Goal: Download file/media: Download file/media

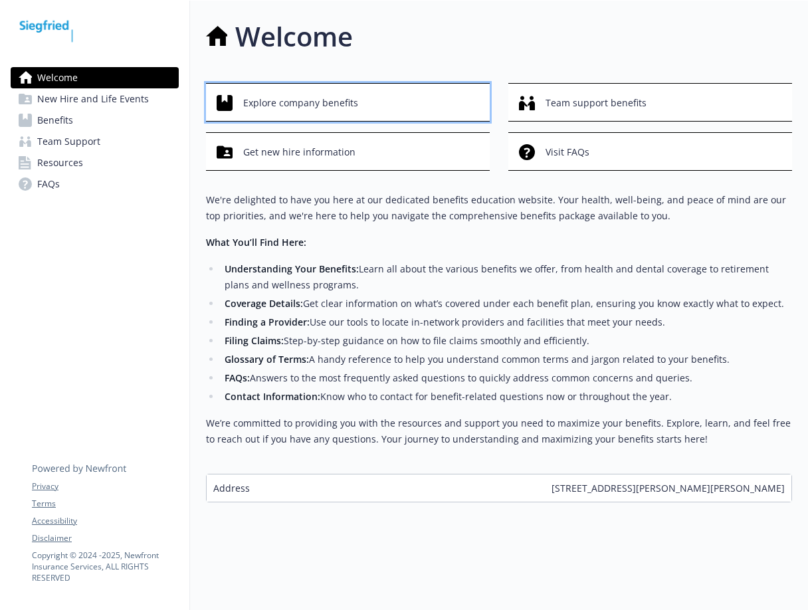
click at [419, 100] on div "Explore company benefits" at bounding box center [350, 102] width 266 height 25
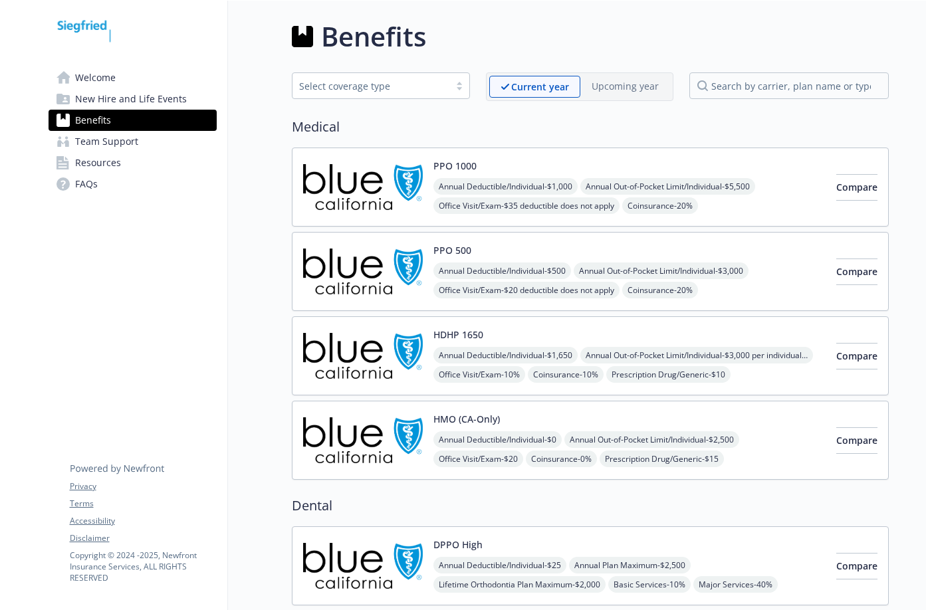
click at [498, 247] on div "PPO 500 Annual Deductible/Individual - $500 Annual Out-of-Pocket Limit/Individu…" at bounding box center [629, 271] width 392 height 56
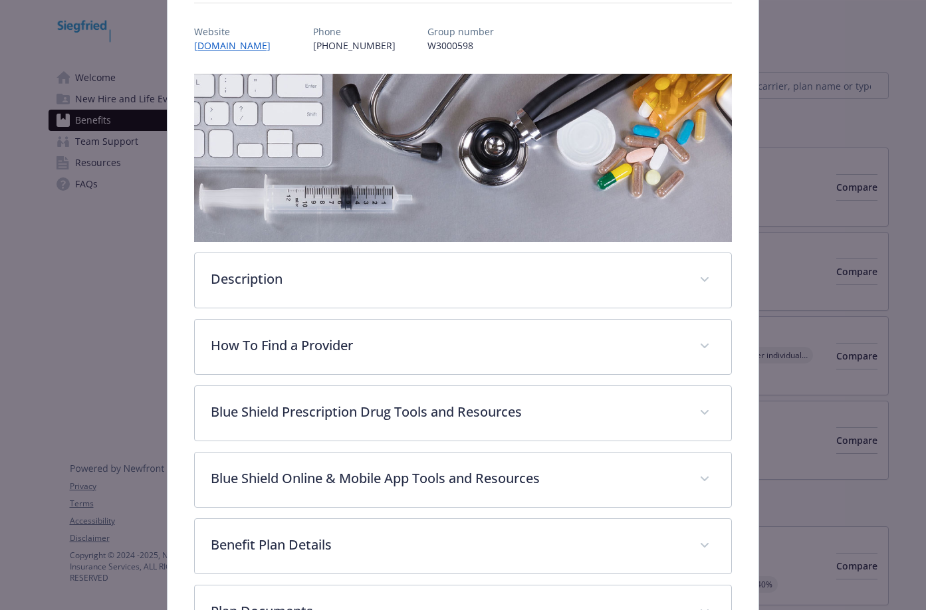
scroll to position [173, 0]
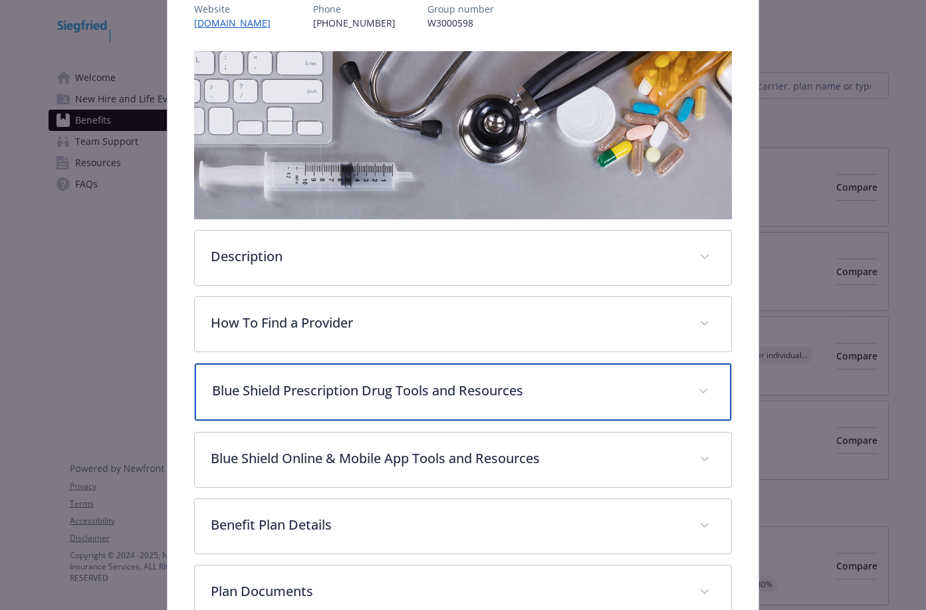
click at [477, 396] on p "Blue Shield Prescription Drug Tools and Resources" at bounding box center [447, 391] width 470 height 20
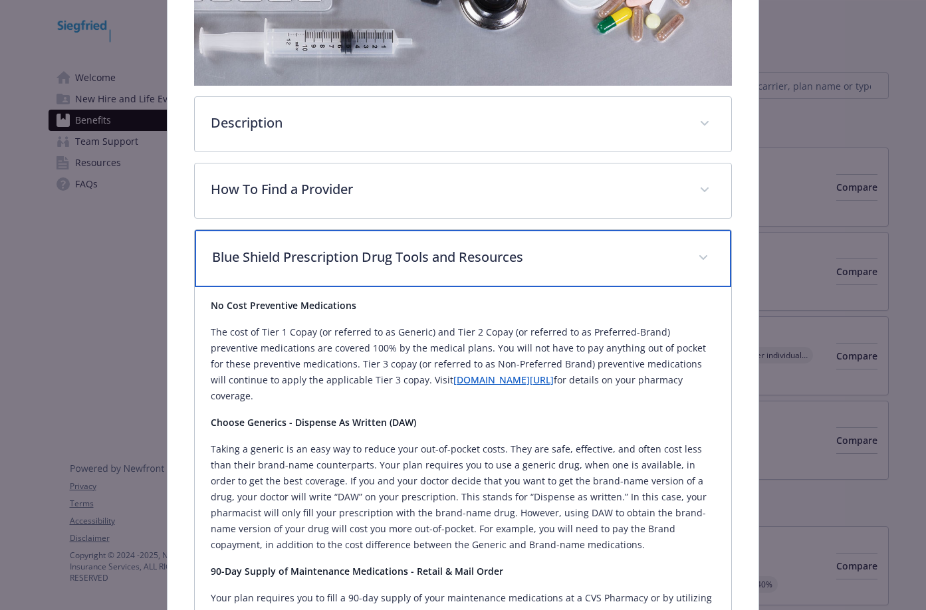
scroll to position [306, 0]
click at [497, 254] on p "Blue Shield Prescription Drug Tools and Resources" at bounding box center [447, 258] width 470 height 20
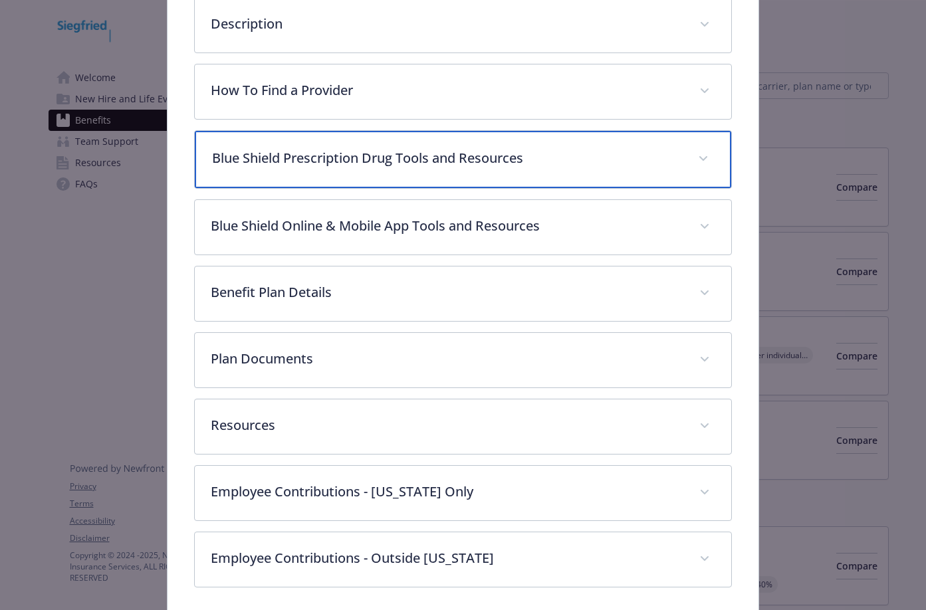
scroll to position [439, 0]
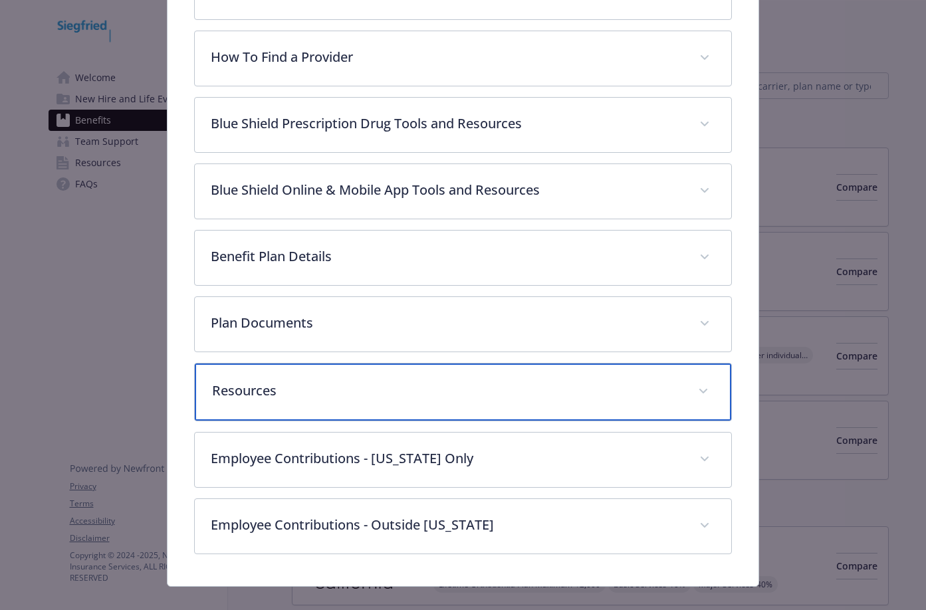
click at [448, 381] on p "Resources" at bounding box center [447, 391] width 470 height 20
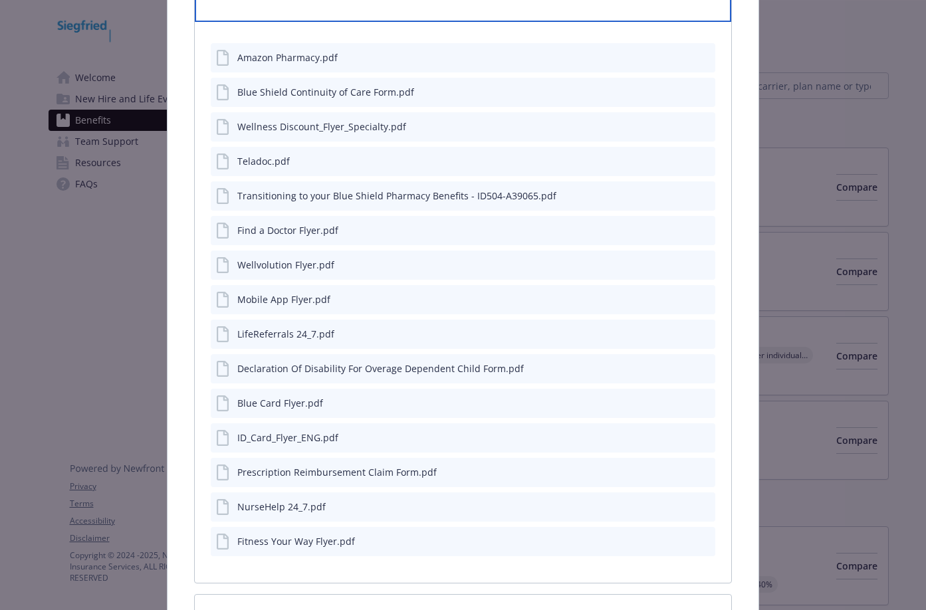
scroll to position [771, 0]
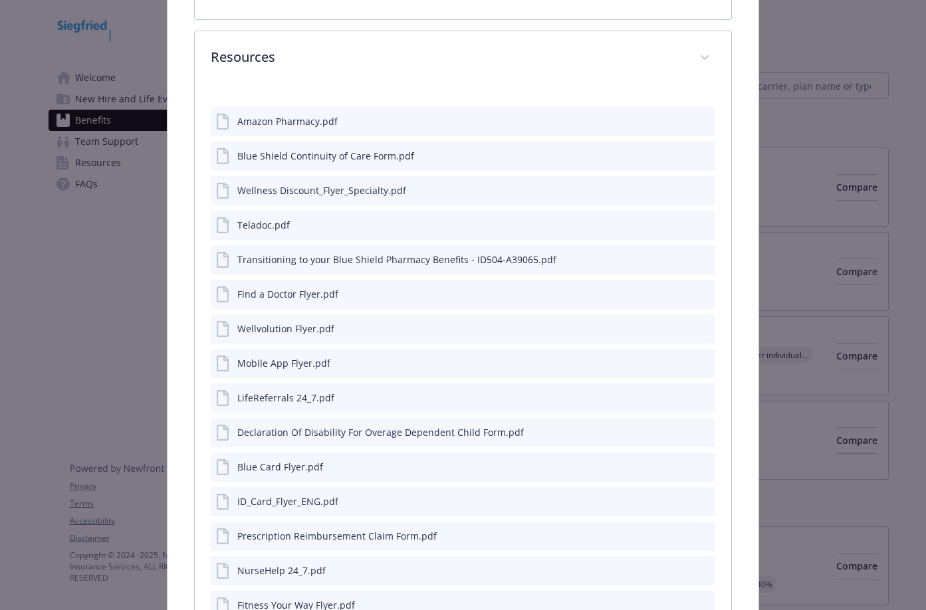
click at [696, 189] on icon "preview file" at bounding box center [702, 189] width 12 height 9
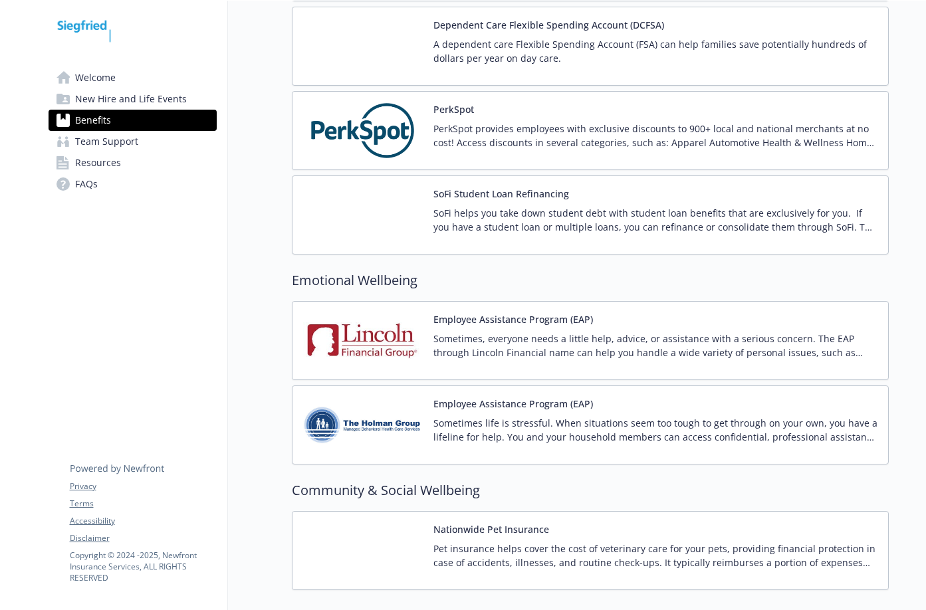
scroll to position [2246, 0]
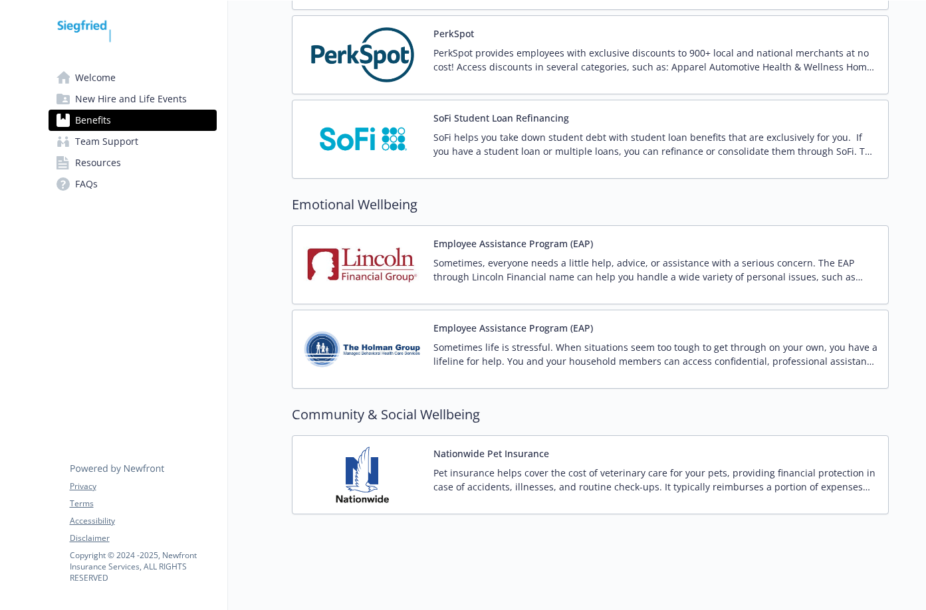
click at [478, 278] on div "Sometimes, everyone needs a little help, advice, or assistance with a serious c…" at bounding box center [655, 274] width 444 height 37
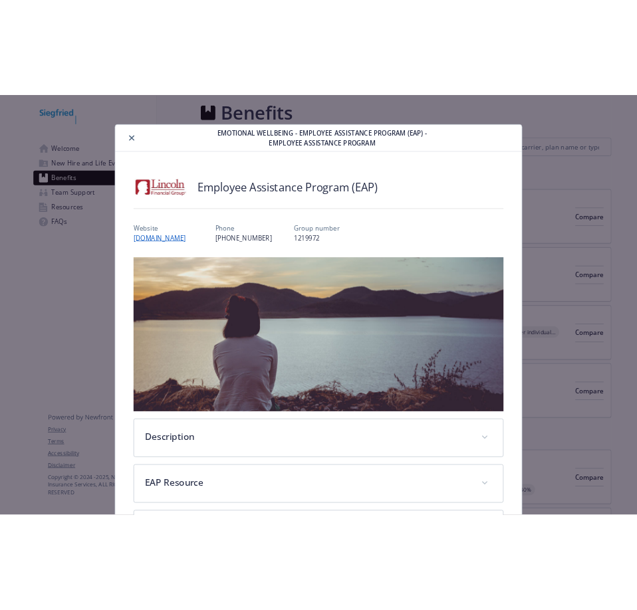
scroll to position [2246, 0]
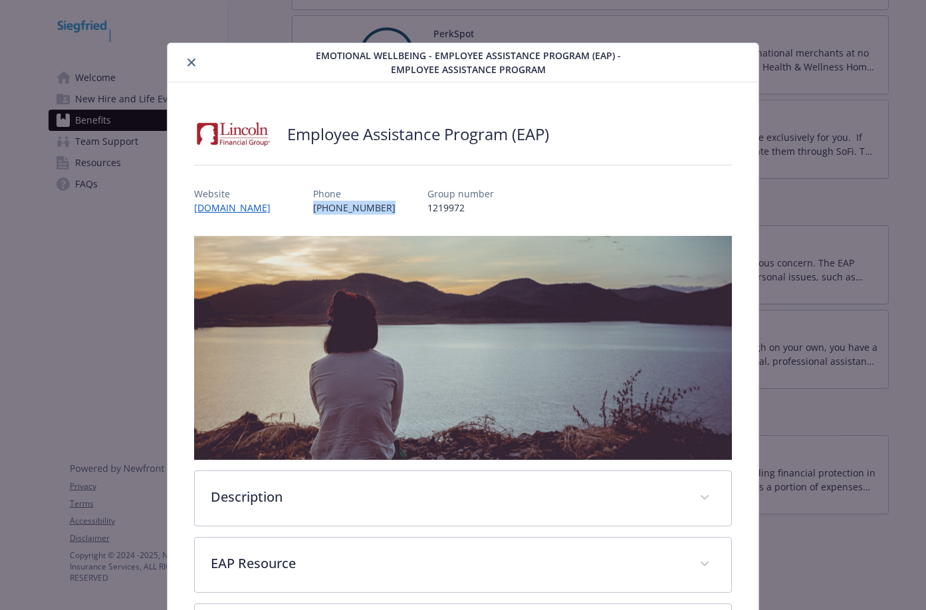
drag, startPoint x: 419, startPoint y: 211, endPoint x: 344, endPoint y: 212, distance: 75.1
click at [344, 212] on div "Website [DOMAIN_NAME] Phone [PHONE_NUMBER] Group number 1219972" at bounding box center [463, 195] width 538 height 39
copy p "[PHONE_NUMBER]"
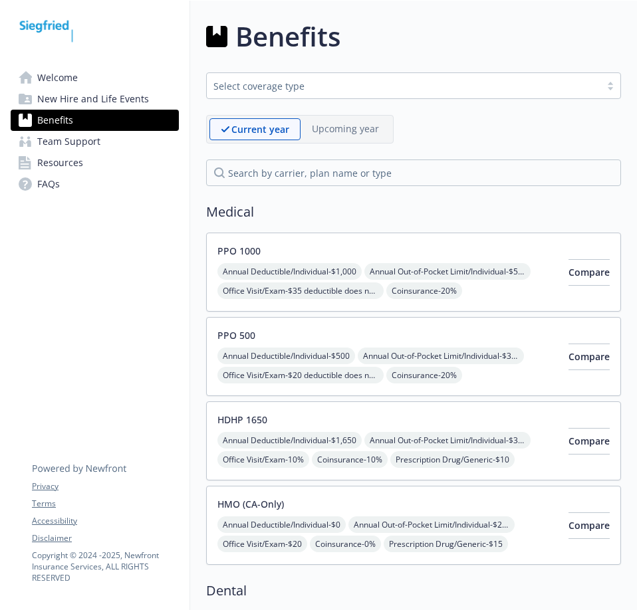
click at [438, 286] on div "Annual Deductible/Individual - $1,000 Annual Out-of-Pocket Limit/Individual - $…" at bounding box center [387, 300] width 340 height 75
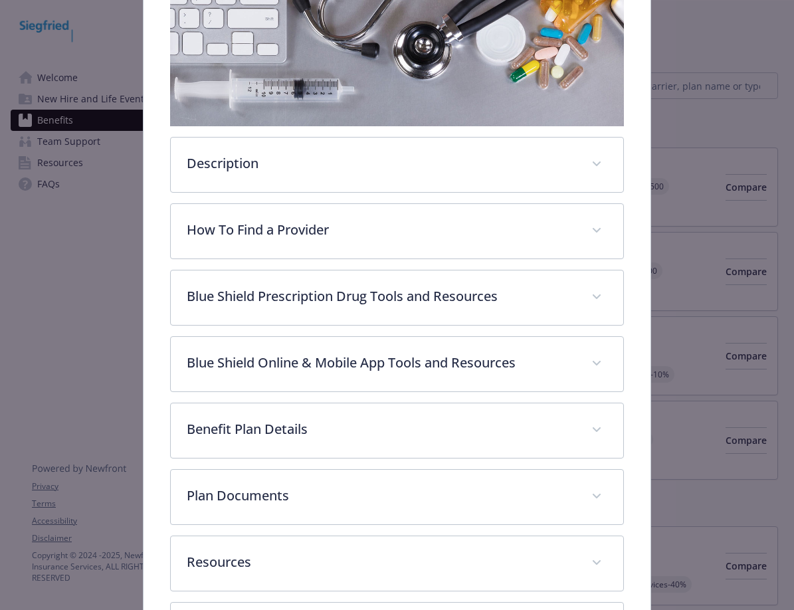
scroll to position [306, 0]
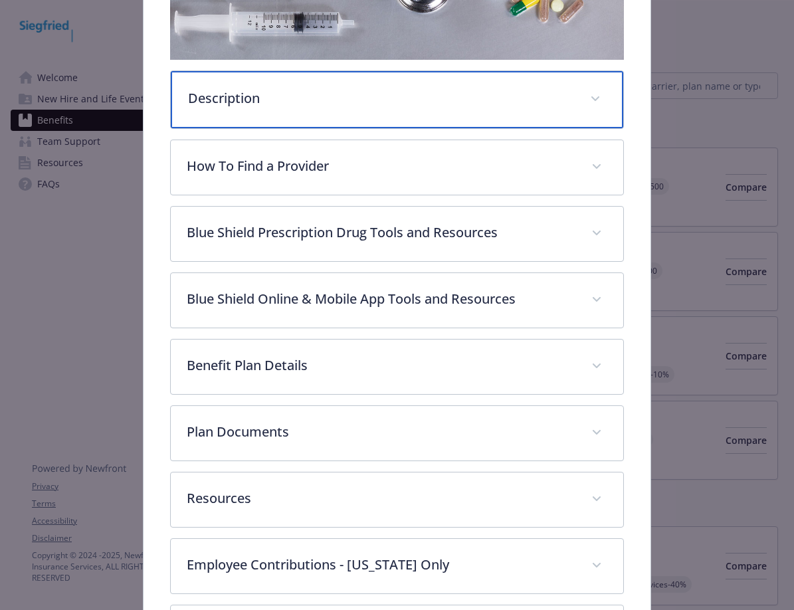
click at [519, 112] on div "Description" at bounding box center [397, 99] width 452 height 57
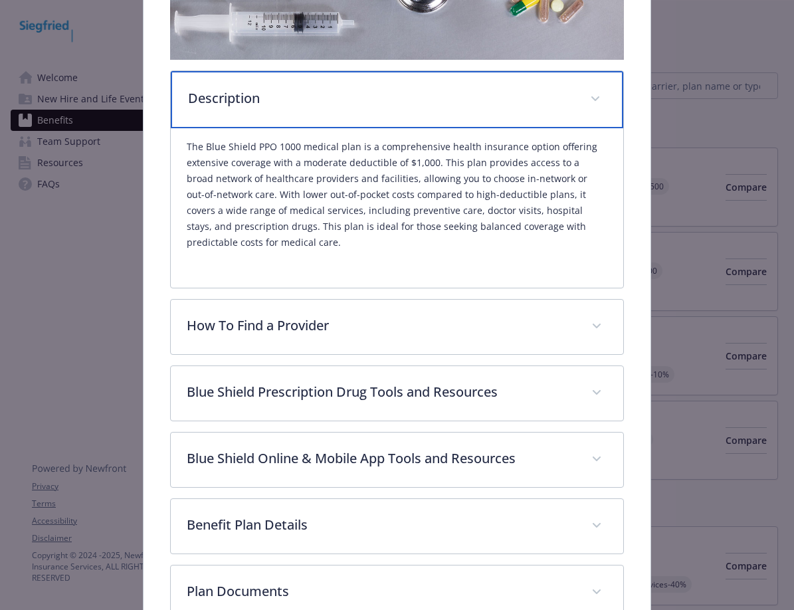
click at [519, 112] on div "Description" at bounding box center [397, 99] width 452 height 57
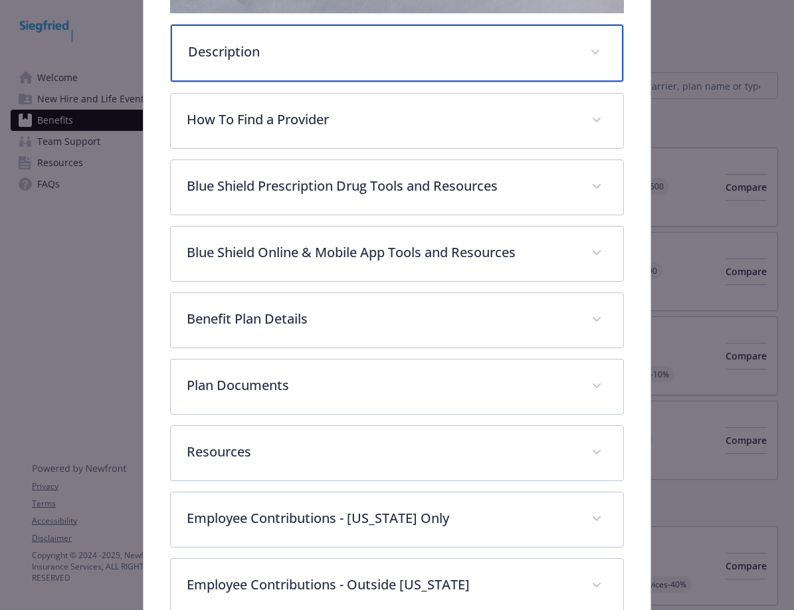
scroll to position [372, 0]
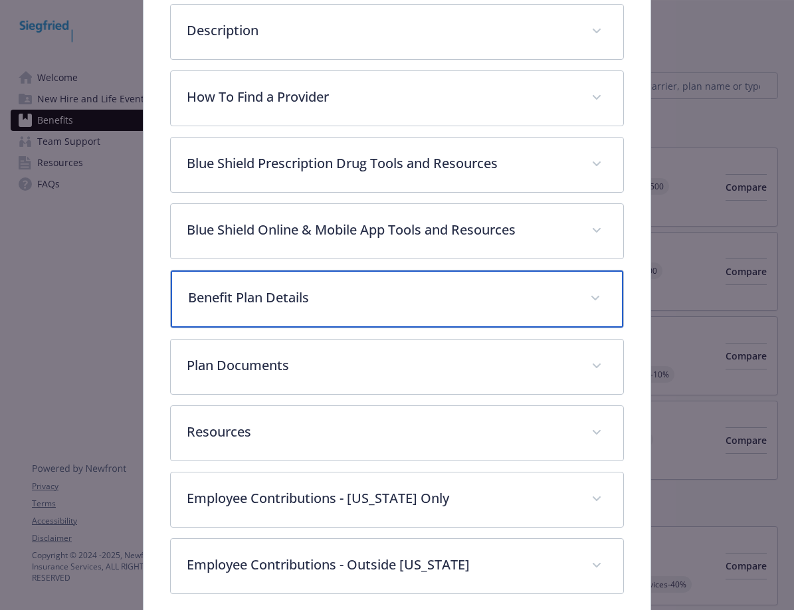
click at [502, 303] on p "Benefit Plan Details" at bounding box center [381, 298] width 386 height 20
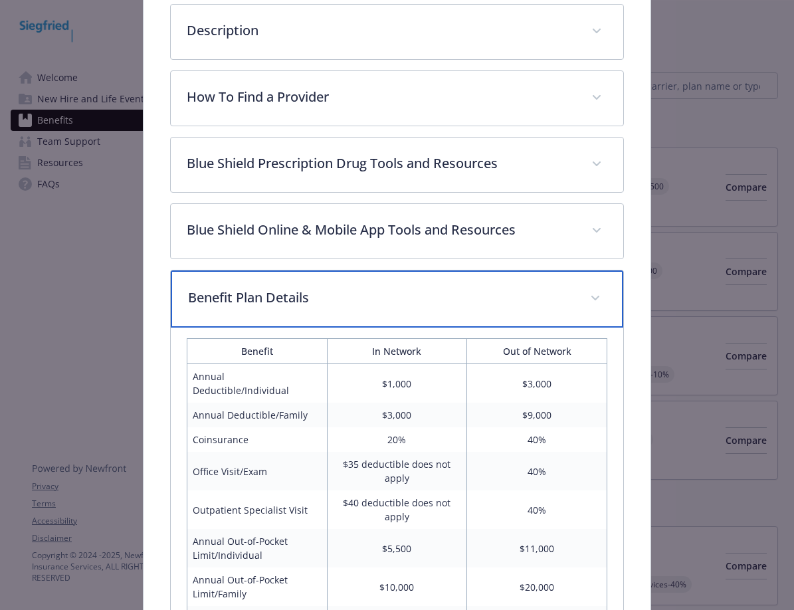
click at [452, 312] on div "Benefit Plan Details" at bounding box center [397, 298] width 452 height 57
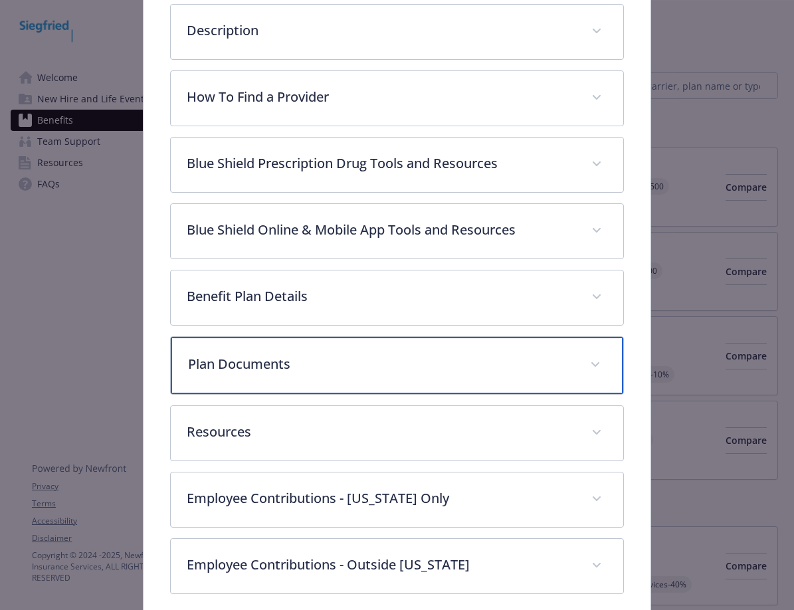
click at [430, 355] on p "Plan Documents" at bounding box center [381, 364] width 386 height 20
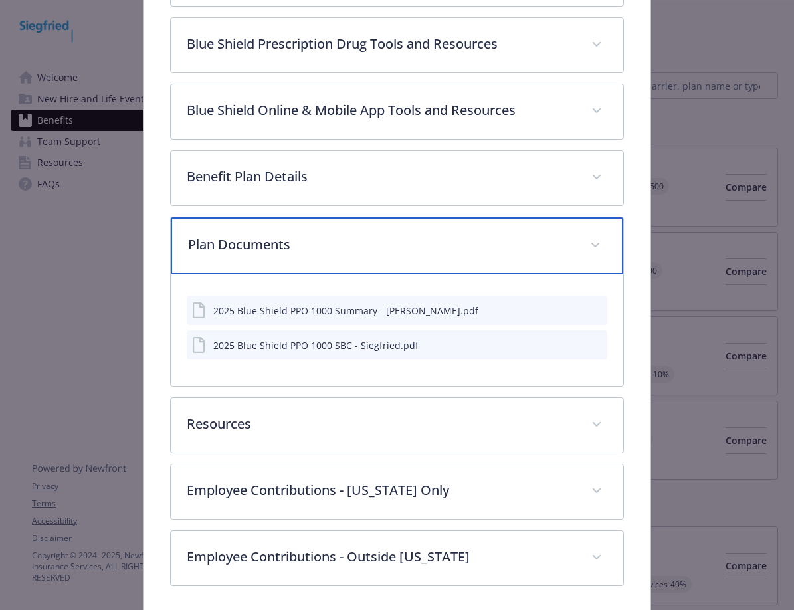
scroll to position [505, 0]
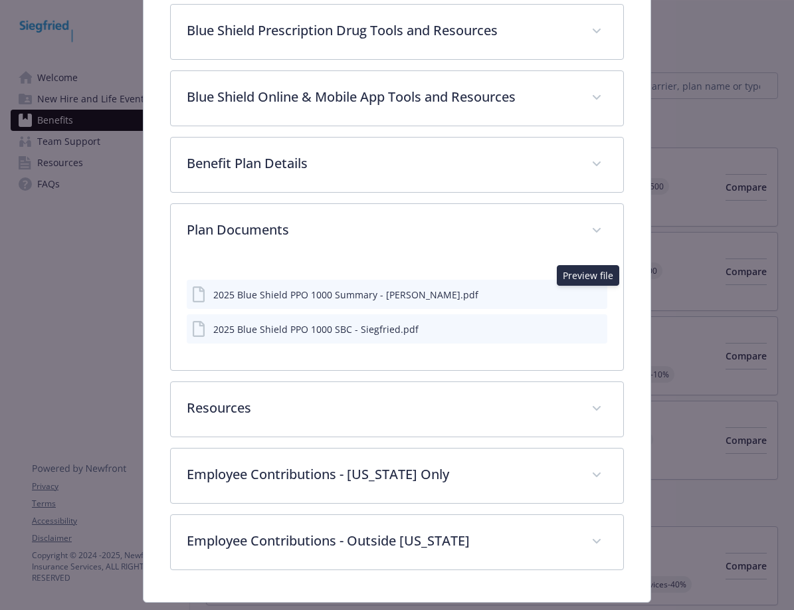
click at [589, 294] on icon "preview file" at bounding box center [595, 293] width 12 height 9
click at [589, 326] on icon "preview file" at bounding box center [595, 328] width 12 height 9
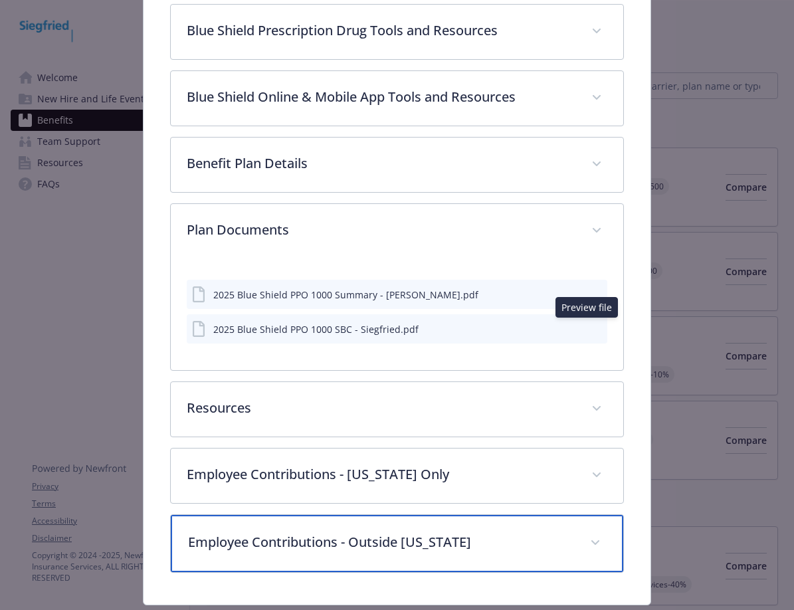
click at [510, 533] on p "Employee Contributions - Outside [US_STATE]" at bounding box center [381, 542] width 386 height 20
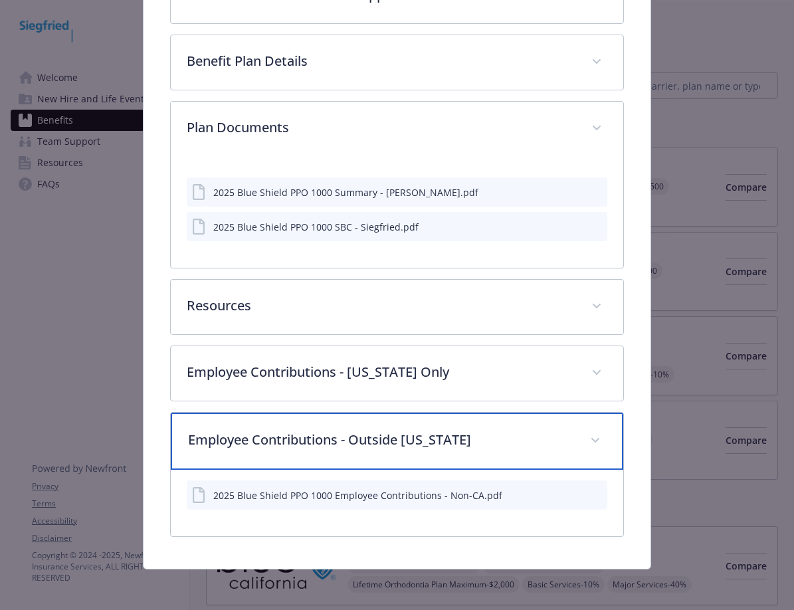
click at [496, 444] on p "Employee Contributions - Outside [US_STATE]" at bounding box center [381, 440] width 386 height 20
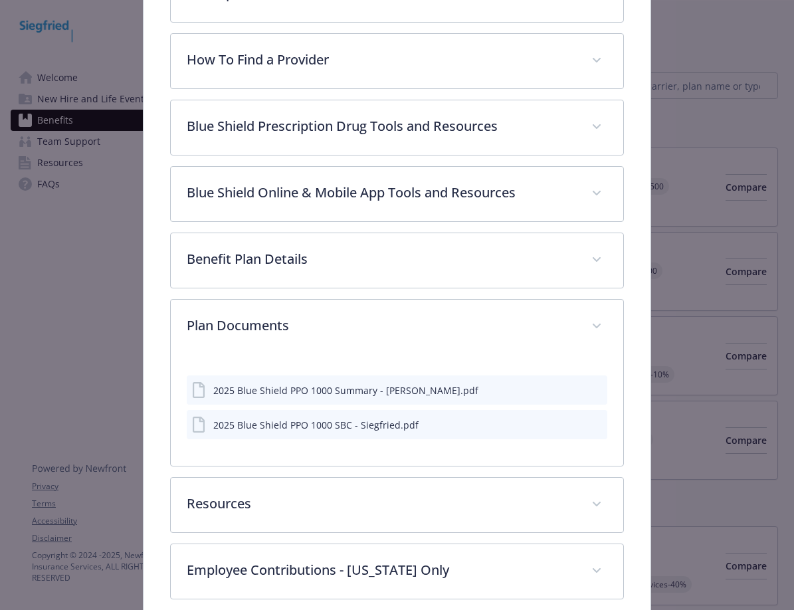
scroll to position [408, 0]
click at [589, 387] on icon "preview file" at bounding box center [595, 390] width 12 height 9
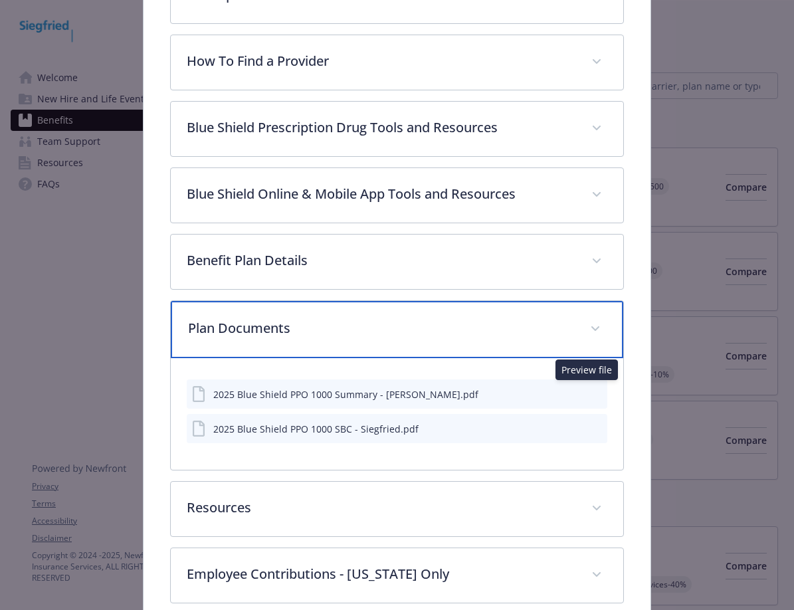
click at [593, 323] on span "details for plan Medical - PPO 1000 - Medical PPO" at bounding box center [595, 328] width 21 height 21
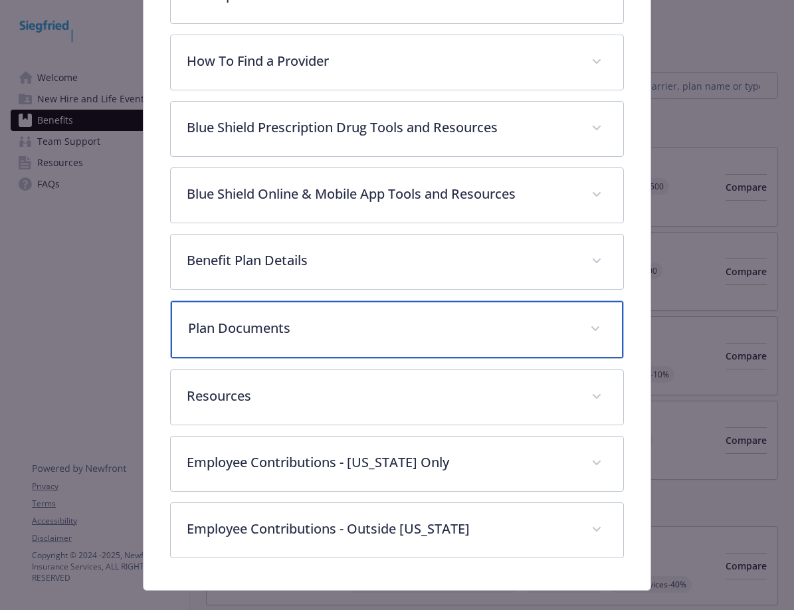
scroll to position [342, 0]
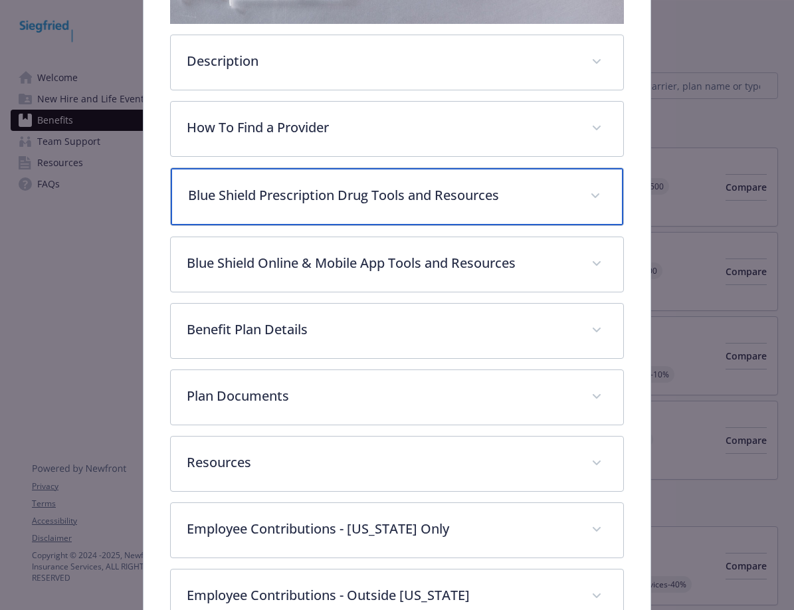
click at [433, 189] on p "Blue Shield Prescription Drug Tools and Resources" at bounding box center [381, 195] width 386 height 20
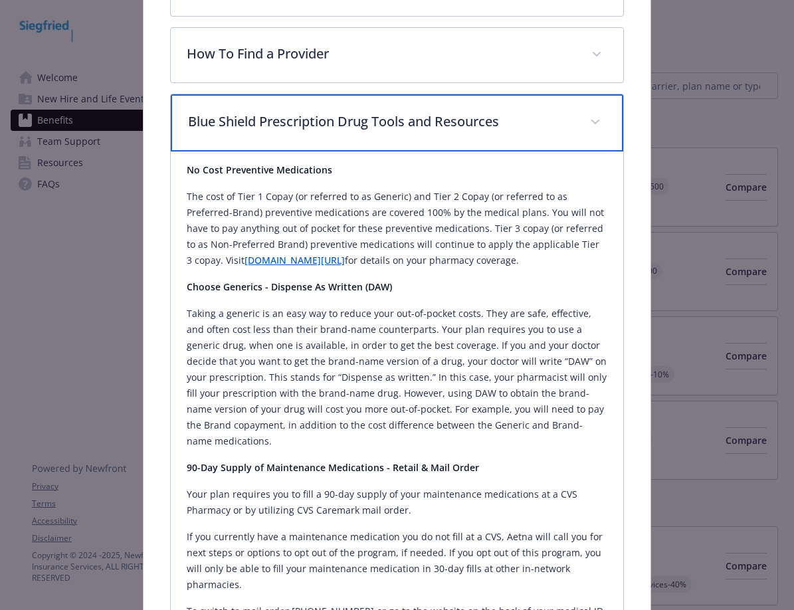
scroll to position [408, 0]
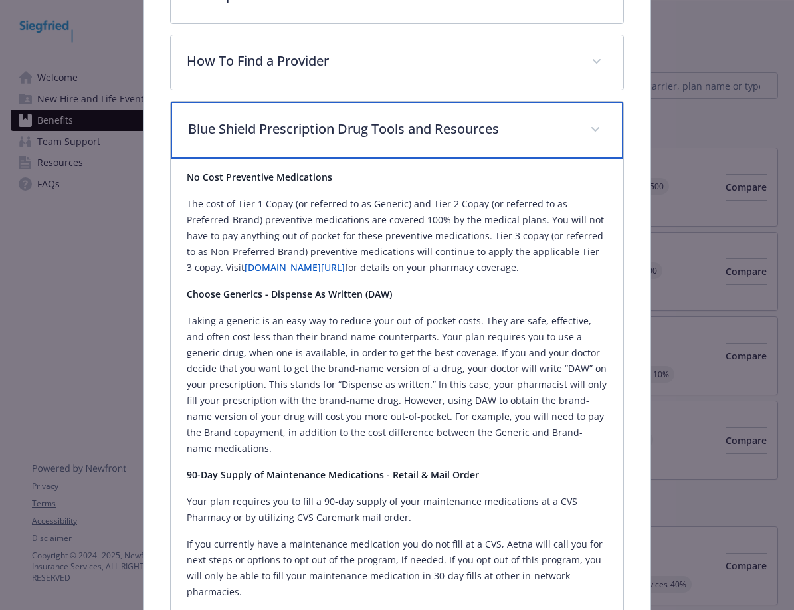
click at [481, 142] on div "Blue Shield Prescription Drug Tools and Resources" at bounding box center [397, 130] width 452 height 57
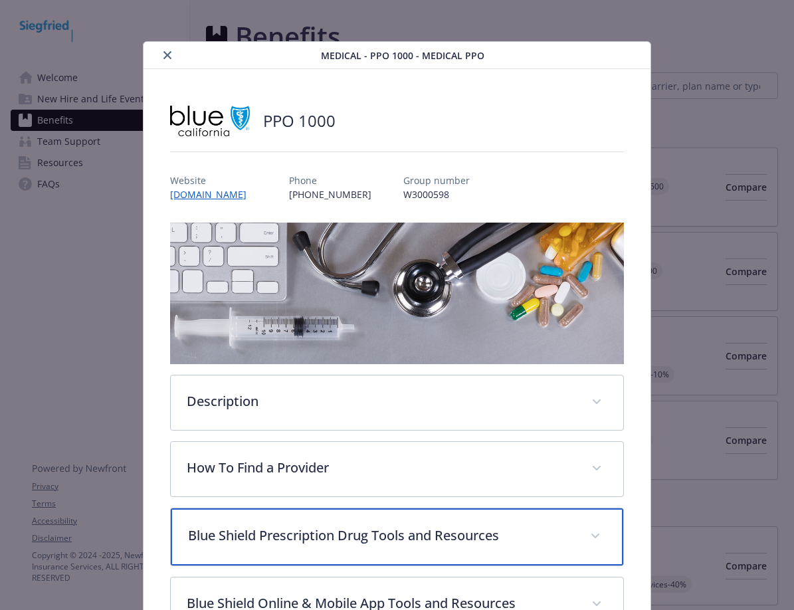
scroll to position [0, 0]
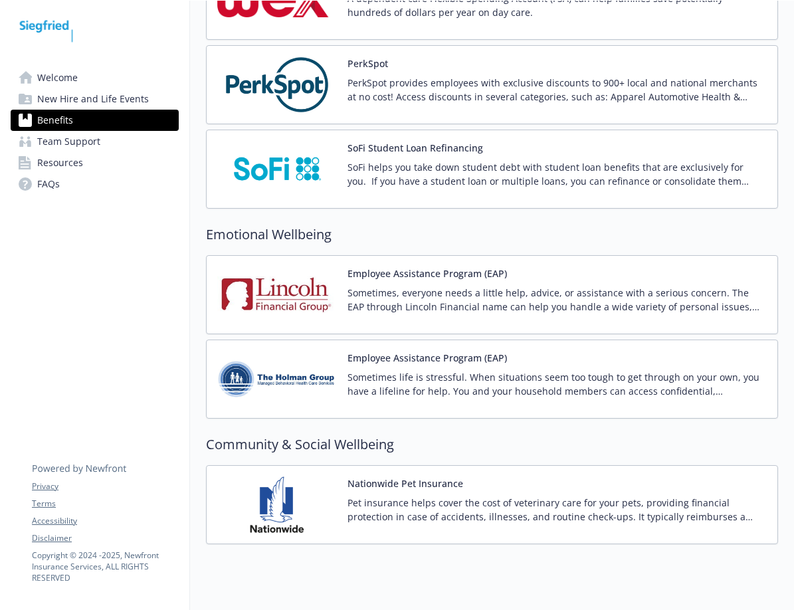
scroll to position [2246, 0]
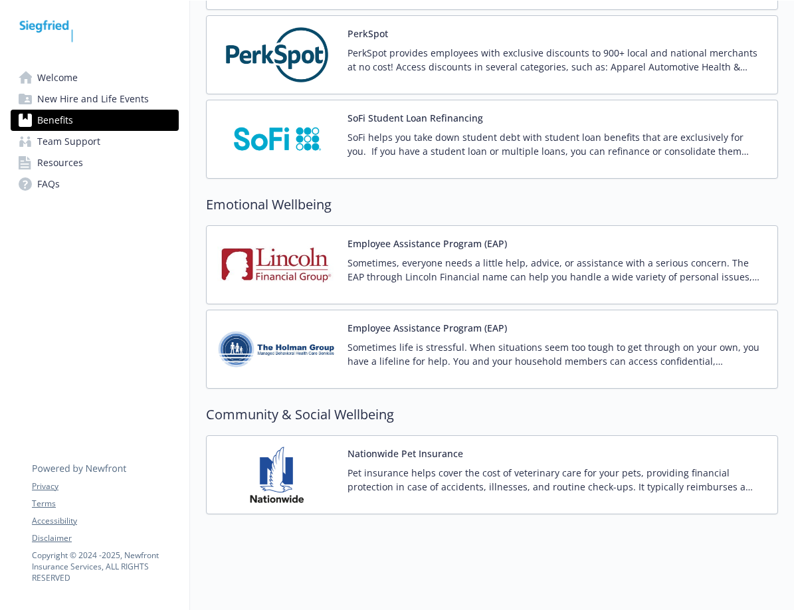
click at [397, 352] on p "Sometimes life is stressful. When situations seem too tough to get through on y…" at bounding box center [557, 354] width 419 height 28
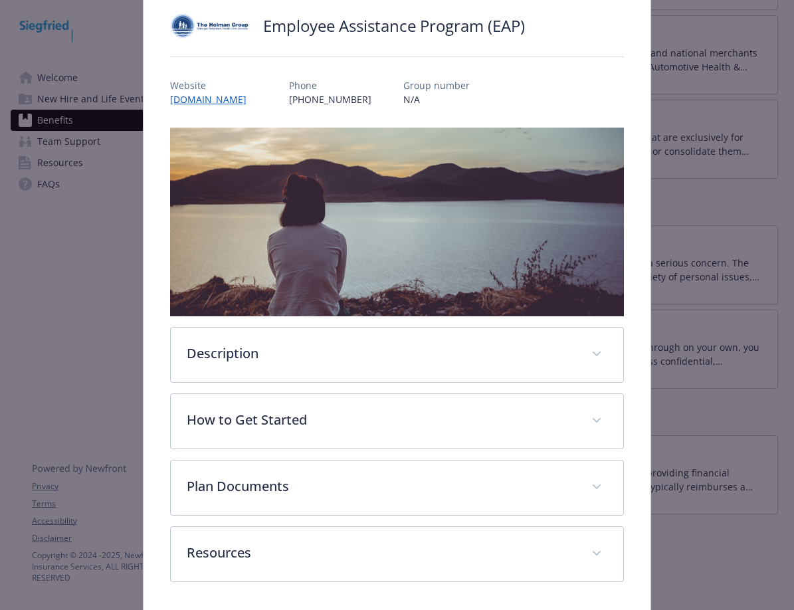
scroll to position [133, 0]
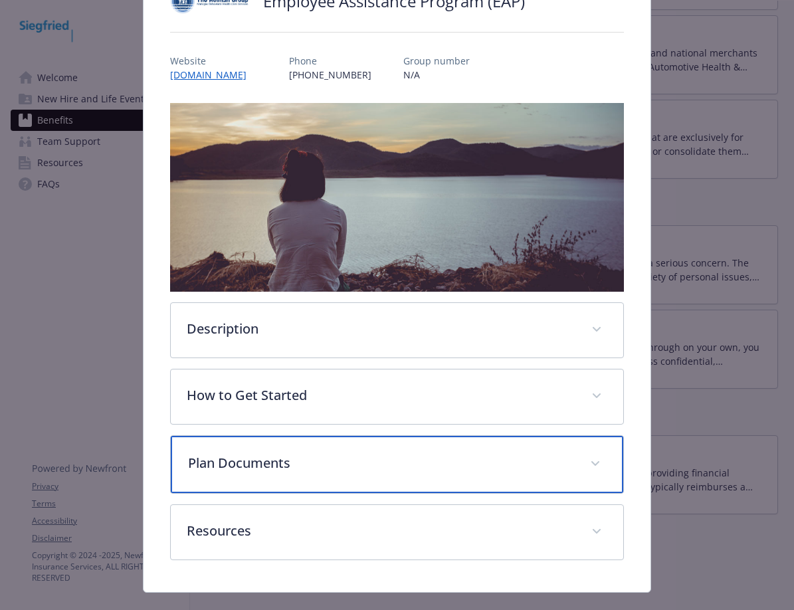
click at [359, 458] on p "Plan Documents" at bounding box center [381, 463] width 386 height 20
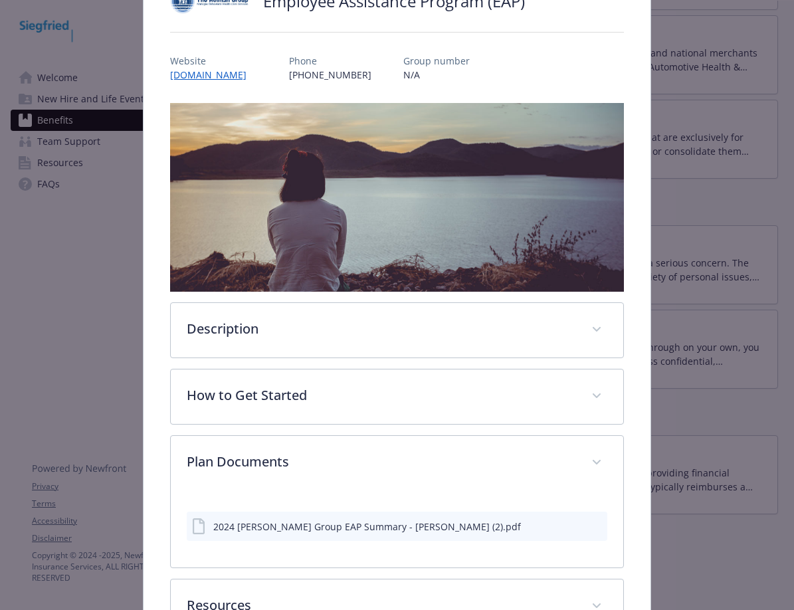
click at [589, 522] on icon "preview file" at bounding box center [595, 525] width 12 height 9
click at [589, 521] on icon "preview file" at bounding box center [595, 525] width 12 height 9
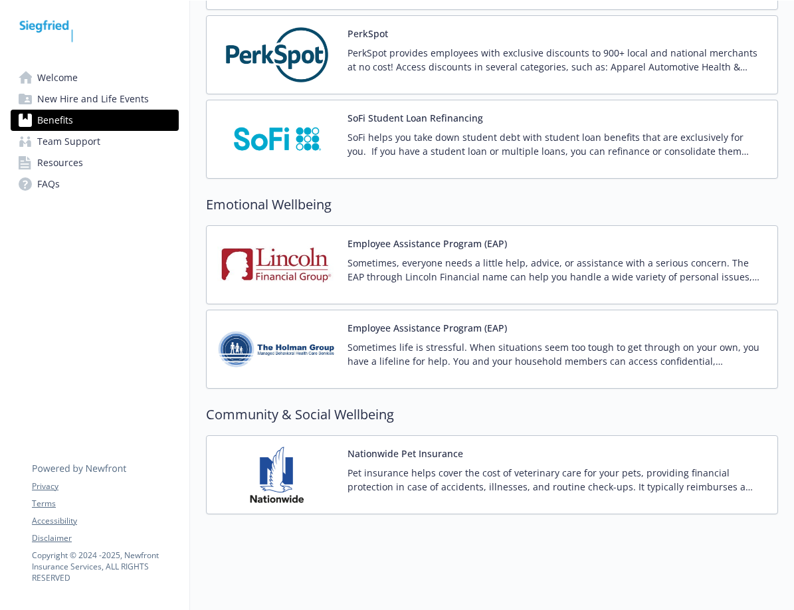
click at [346, 265] on div "Employee Assistance Program (EAP) Sometimes, everyone needs a little help, advi…" at bounding box center [492, 265] width 550 height 56
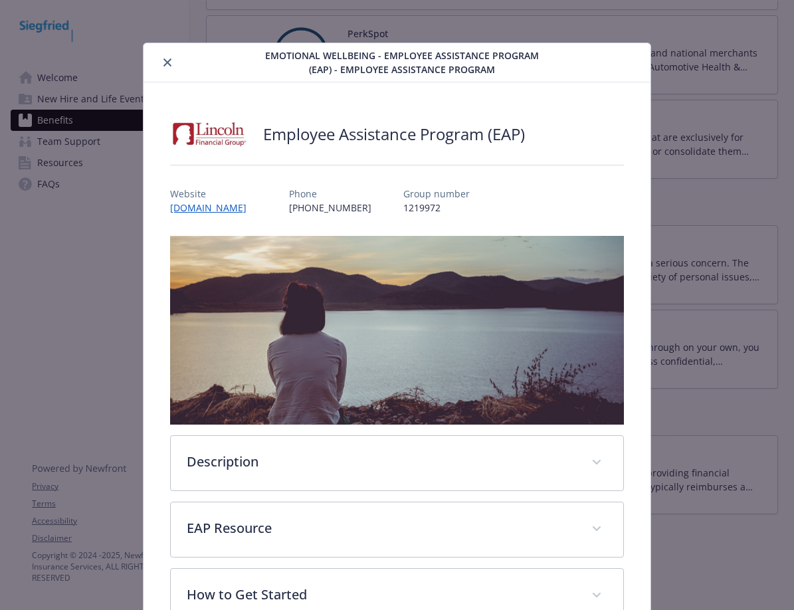
scroll to position [40, 0]
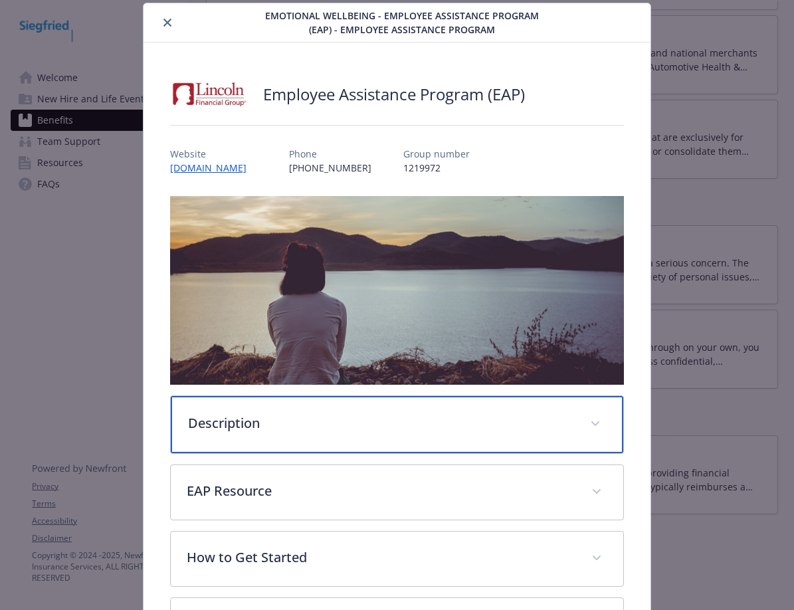
click at [318, 417] on p "Description" at bounding box center [381, 423] width 386 height 20
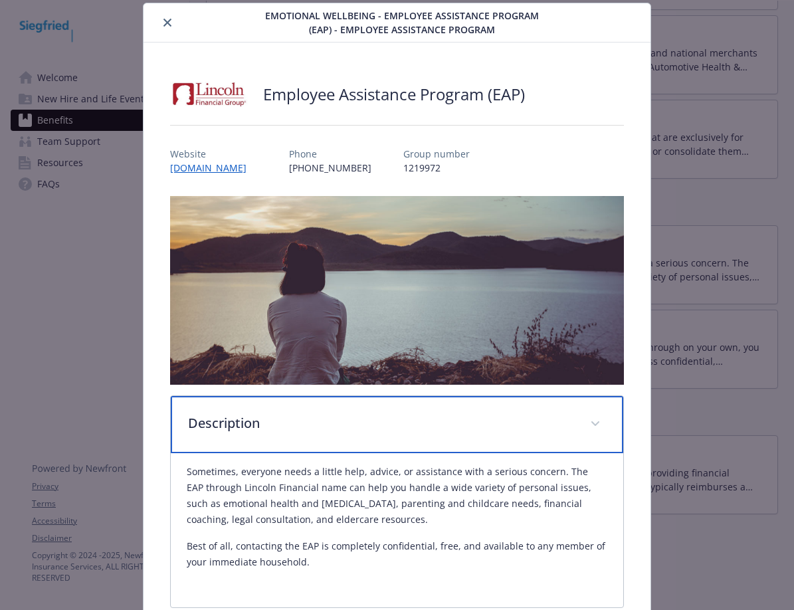
click at [318, 417] on p "Description" at bounding box center [381, 423] width 386 height 20
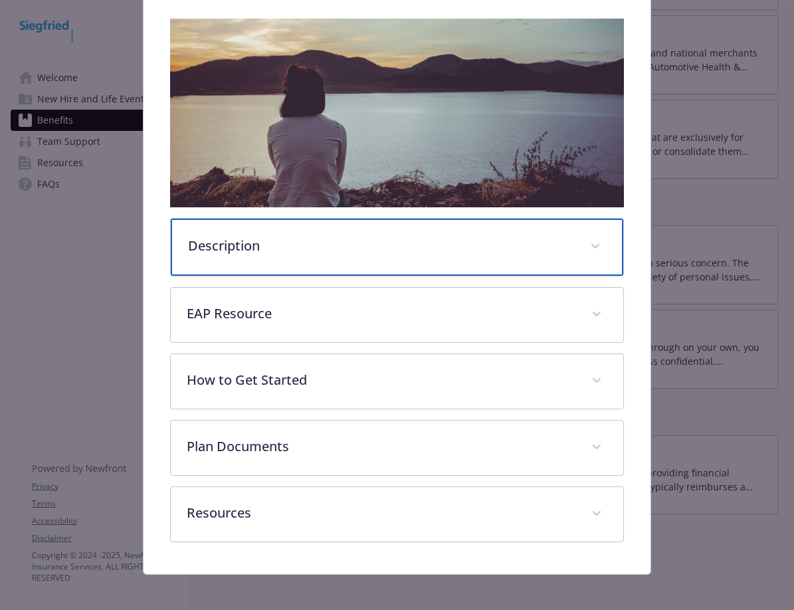
scroll to position [222, 0]
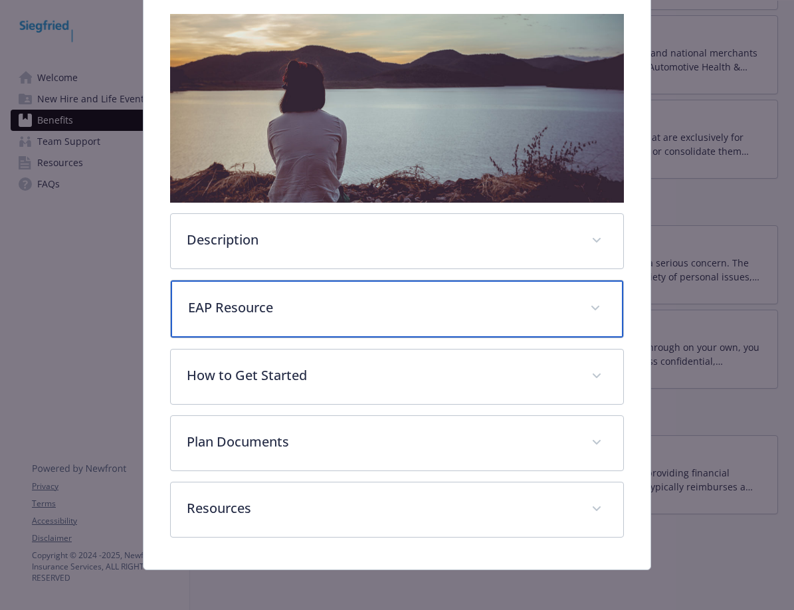
click at [367, 318] on div "EAP Resource" at bounding box center [397, 308] width 452 height 57
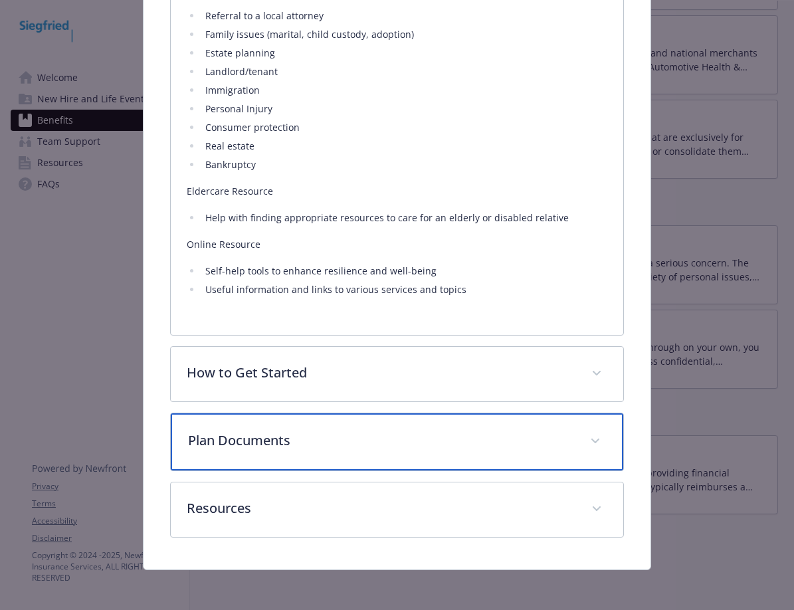
scroll to position [1056, 0]
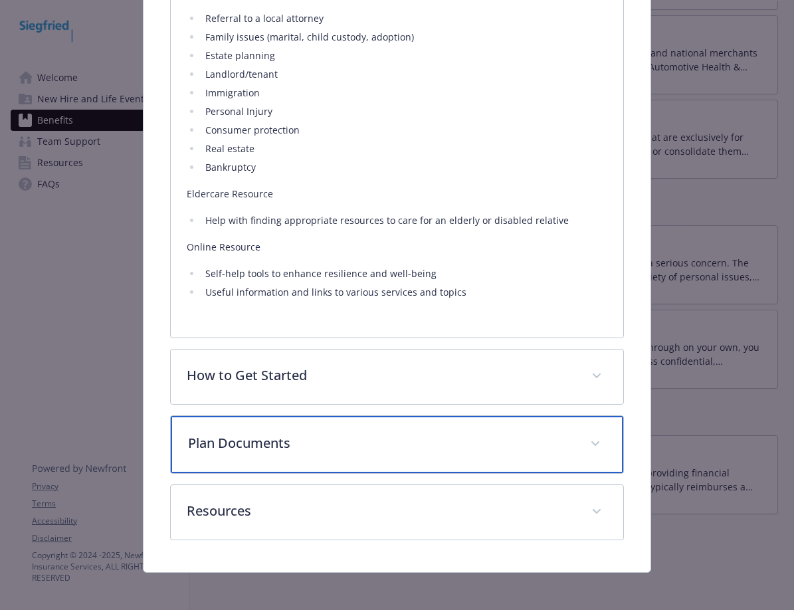
click at [343, 449] on p "Plan Documents" at bounding box center [381, 443] width 386 height 20
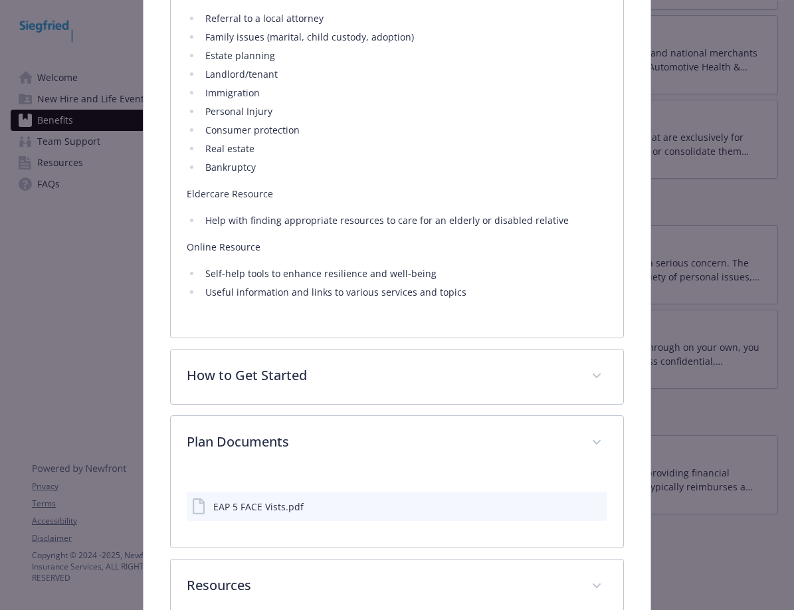
click at [589, 509] on button "details for plan Emotional Wellbeing - Employee Assistance Program (EAP) - Empl…" at bounding box center [594, 507] width 15 height 14
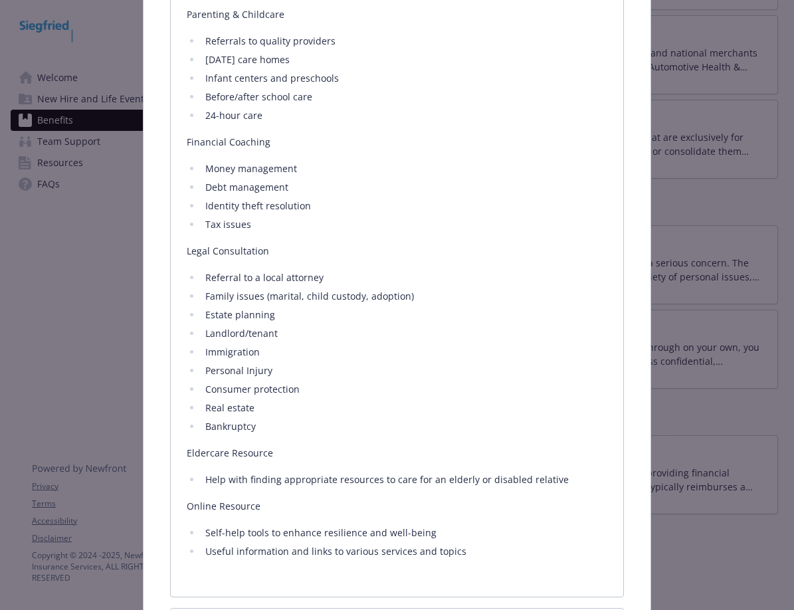
scroll to position [1130, 0]
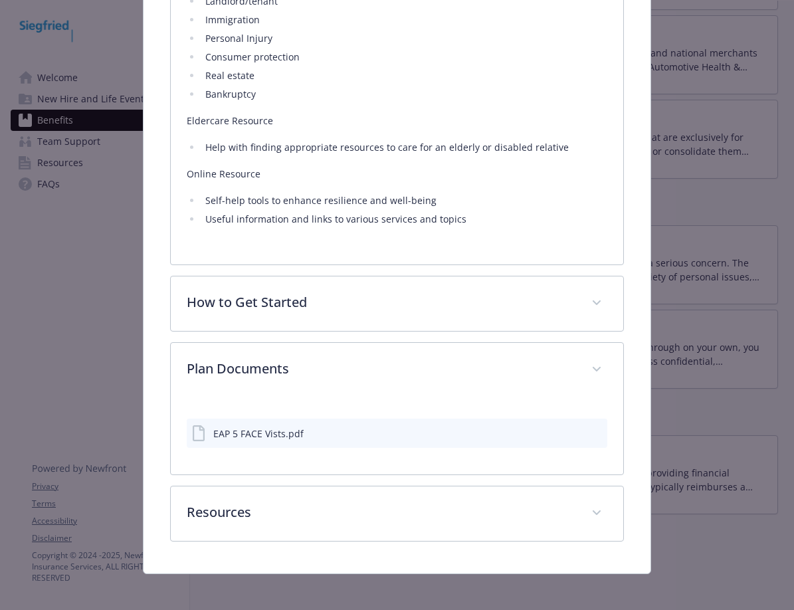
click at [589, 430] on icon "preview file" at bounding box center [595, 432] width 12 height 9
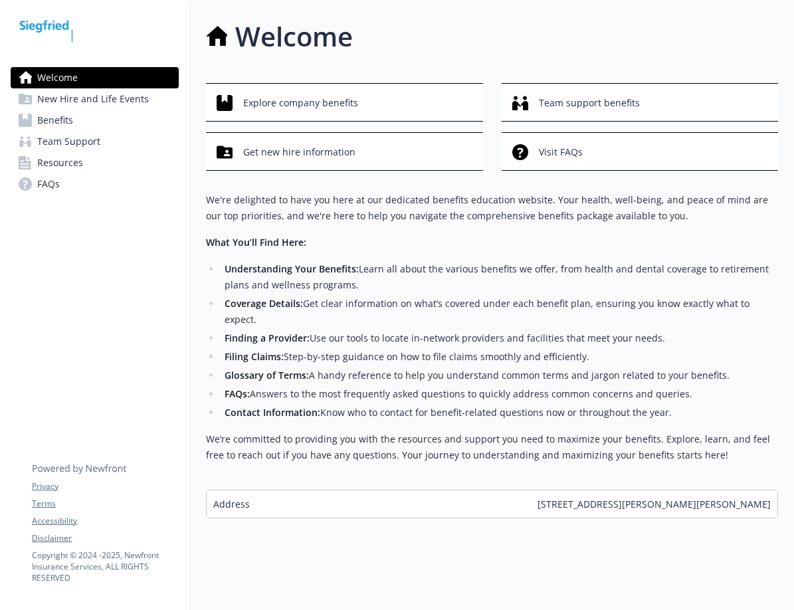
click at [116, 122] on link "Benefits" at bounding box center [95, 120] width 168 height 21
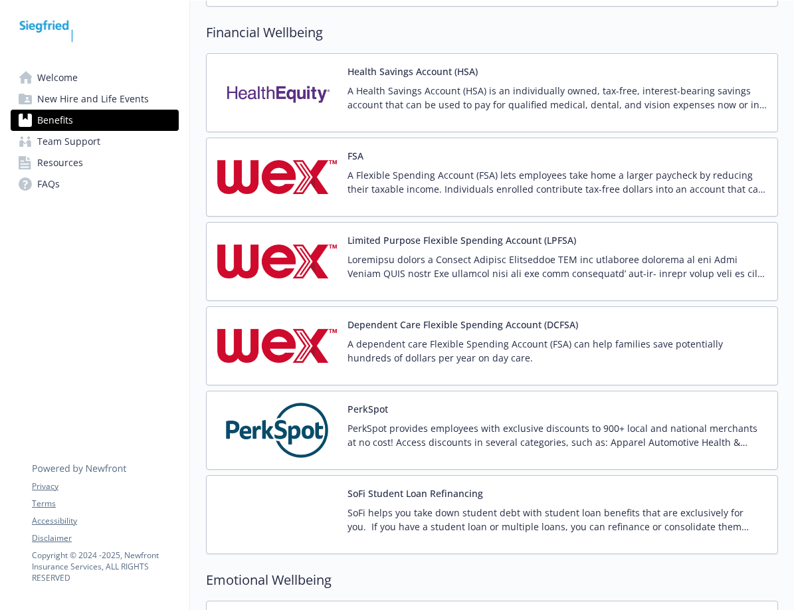
scroll to position [2246, 0]
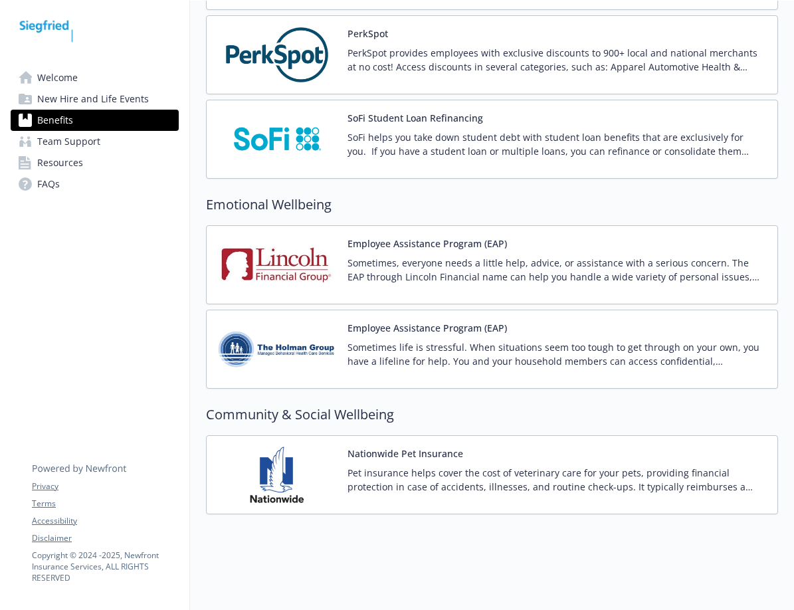
click at [371, 268] on p "Sometimes, everyone needs a little help, advice, or assistance with a serious c…" at bounding box center [557, 270] width 419 height 28
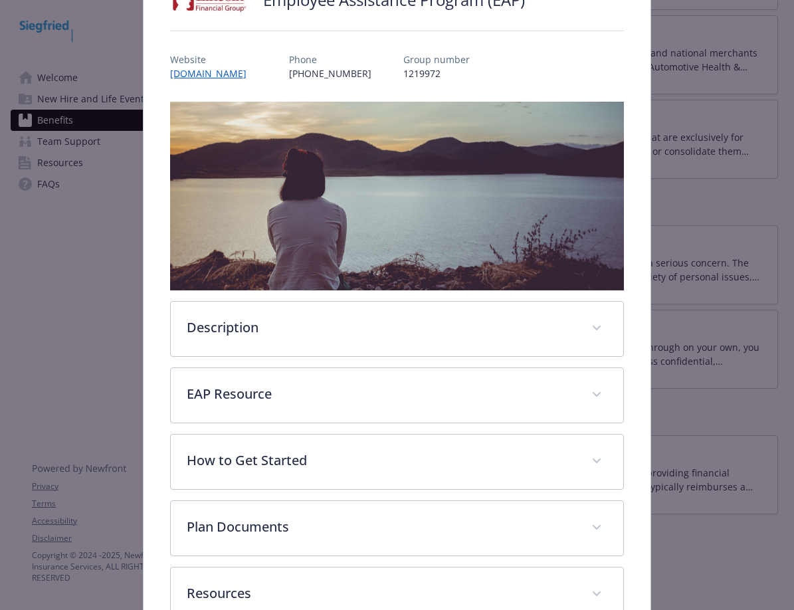
scroll to position [219, 0]
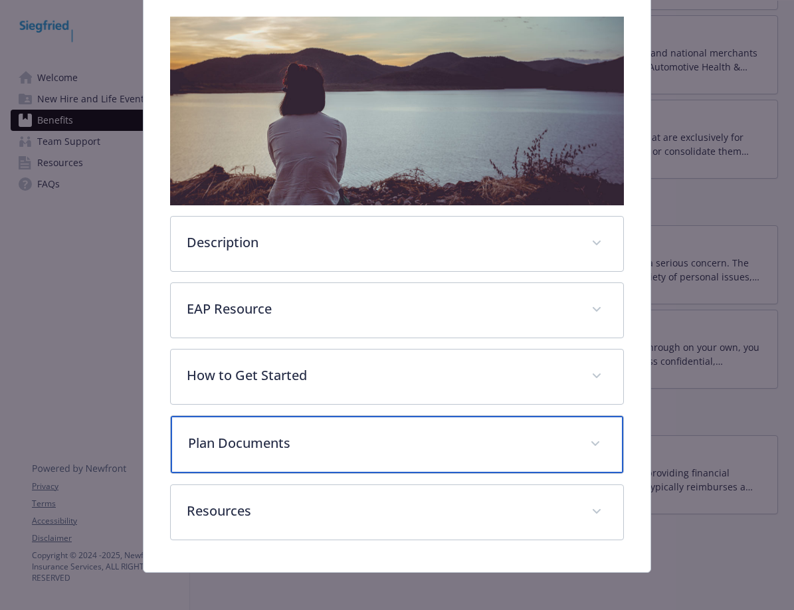
click at [454, 437] on p "Plan Documents" at bounding box center [381, 443] width 386 height 20
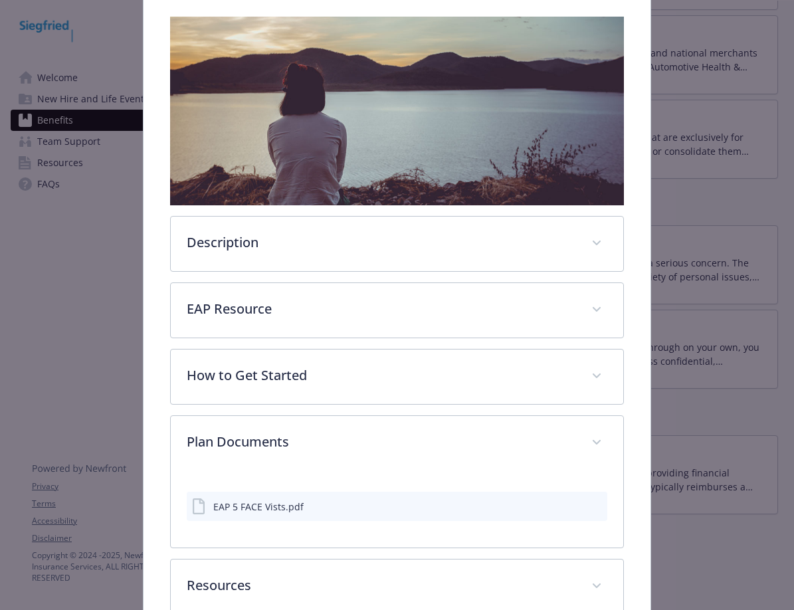
click at [567, 507] on icon "download file" at bounding box center [572, 505] width 11 height 11
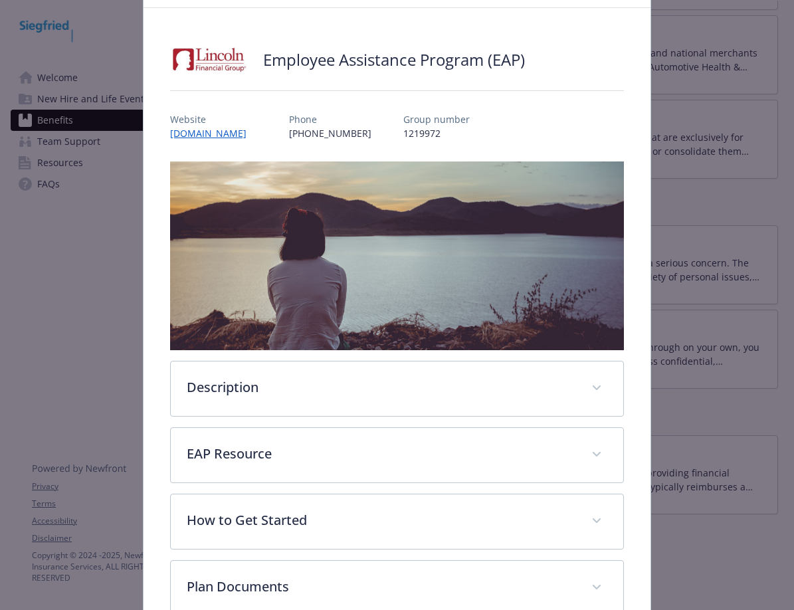
scroll to position [0, 0]
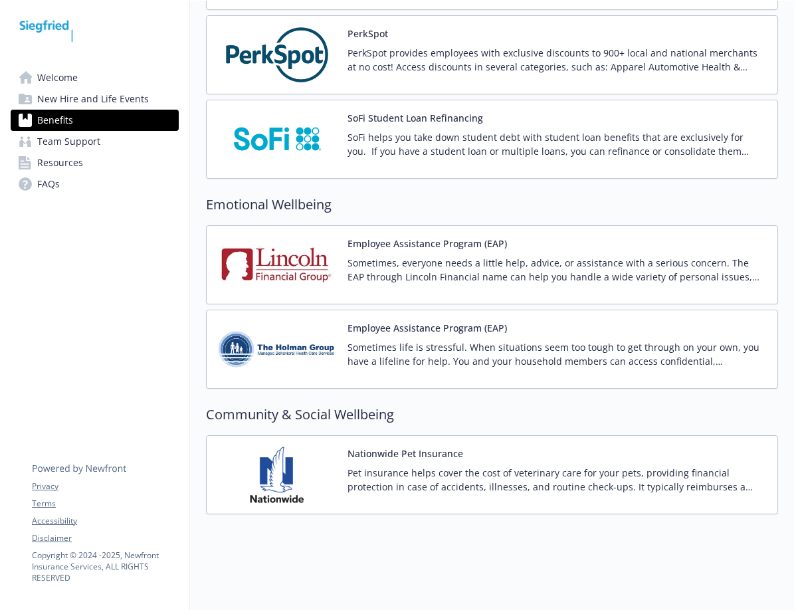
click at [471, 355] on p "Sometimes life is stressful. When situations seem too tough to get through on y…" at bounding box center [557, 354] width 419 height 28
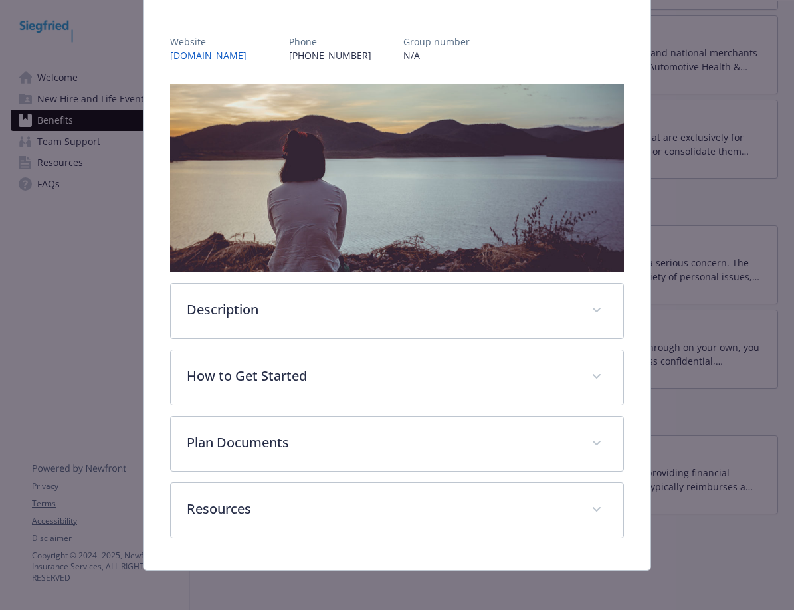
scroll to position [153, 0]
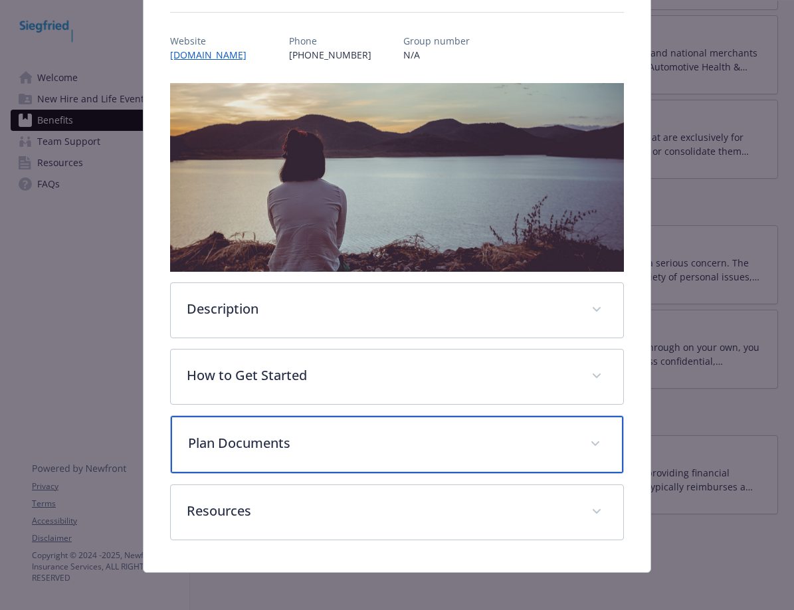
click at [395, 440] on p "Plan Documents" at bounding box center [381, 443] width 386 height 20
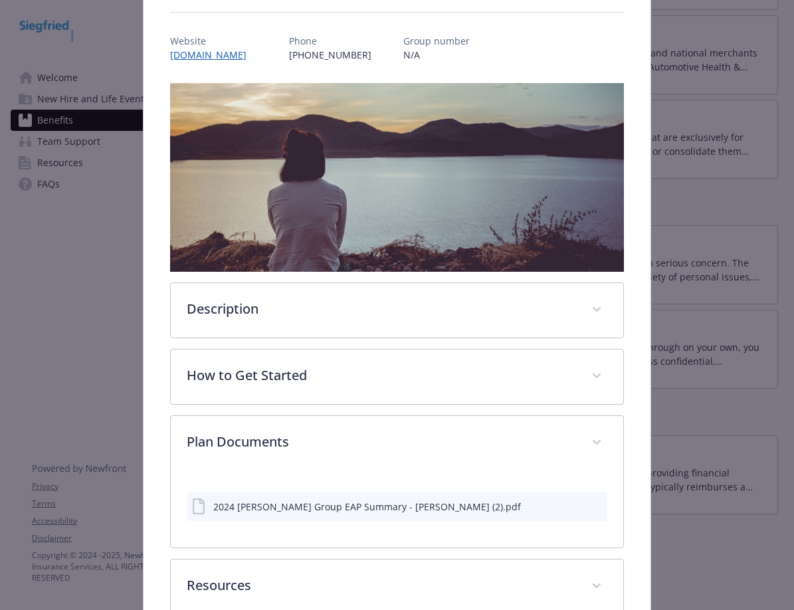
click at [568, 503] on icon "download file" at bounding box center [572, 505] width 11 height 11
